Goal: Go to known website: Go to known website

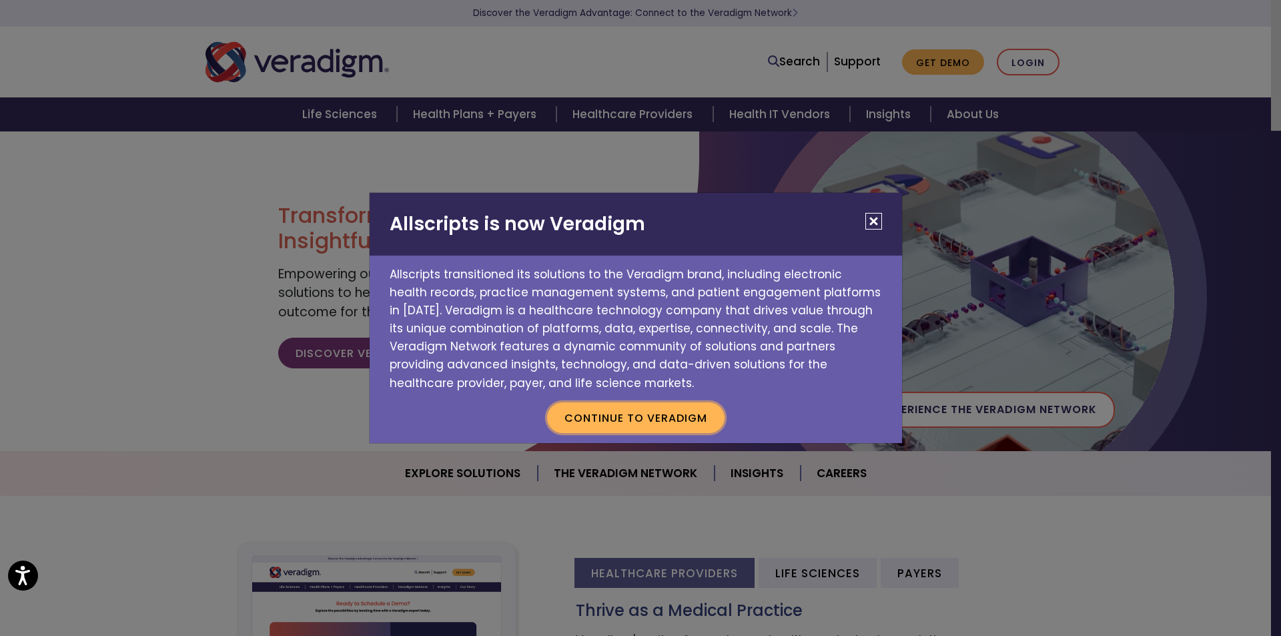
click at [633, 420] on button "Continue to Veradigm" at bounding box center [636, 417] width 178 height 31
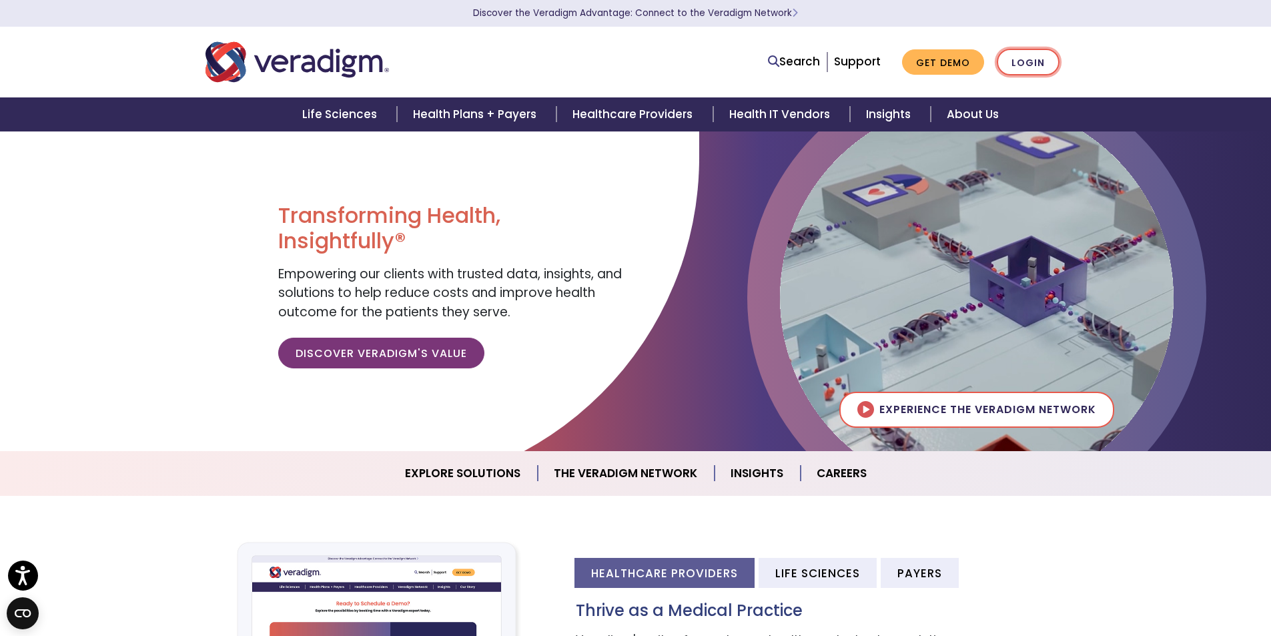
click at [1030, 56] on link "Login" at bounding box center [1028, 62] width 63 height 27
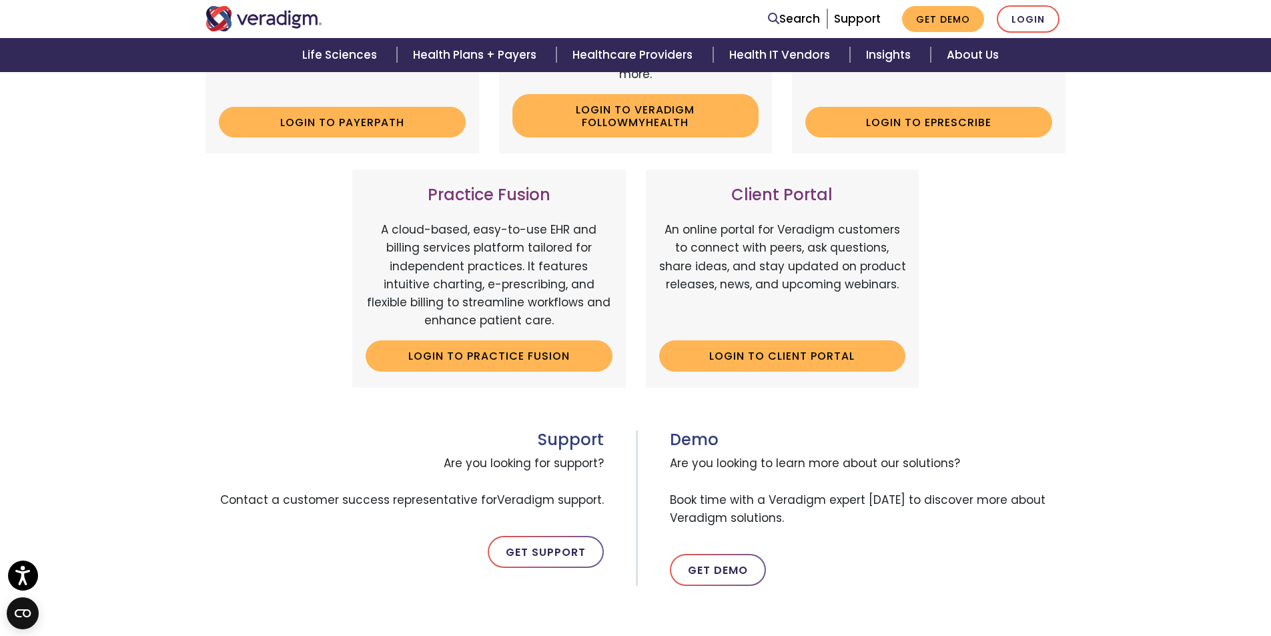
scroll to position [377, 0]
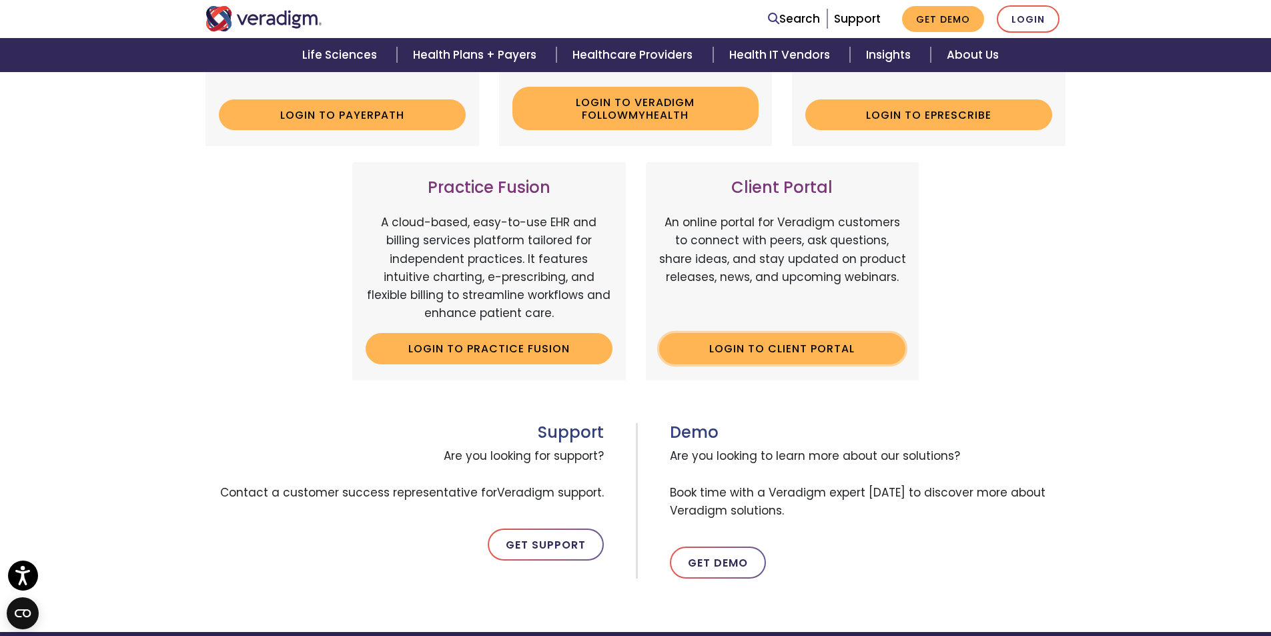
click at [801, 350] on link "Login to Client Portal" at bounding box center [782, 348] width 247 height 31
click at [760, 352] on link "Login to Client Portal" at bounding box center [782, 348] width 247 height 31
